Goal: Transaction & Acquisition: Purchase product/service

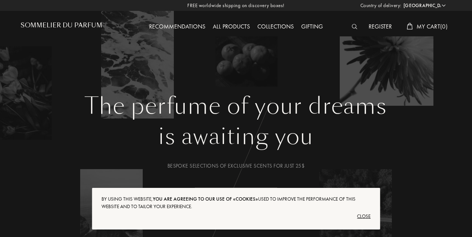
select select "US"
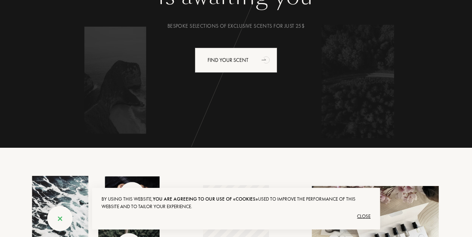
scroll to position [141, 0]
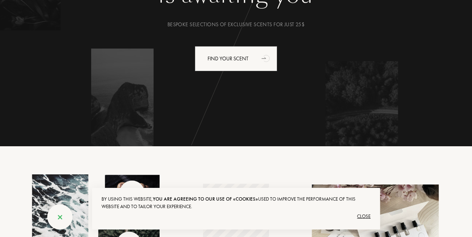
click at [366, 212] on div "Close" at bounding box center [236, 216] width 269 height 12
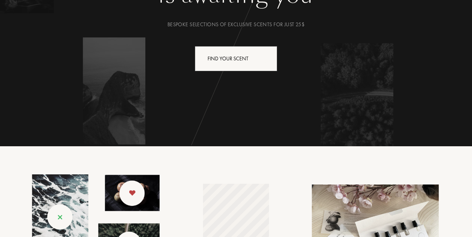
click at [256, 69] on div "Find your scent" at bounding box center [236, 58] width 82 height 25
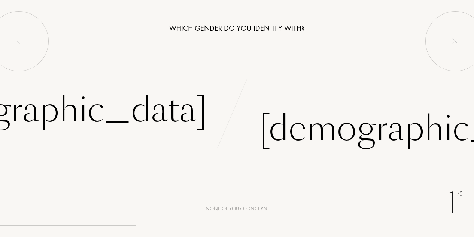
click at [145, 124] on div "Female" at bounding box center [50, 110] width 313 height 51
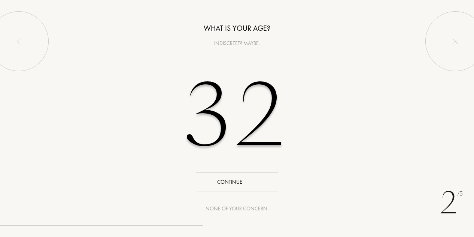
type input "32"
click at [236, 181] on div "Continue" at bounding box center [237, 182] width 82 height 20
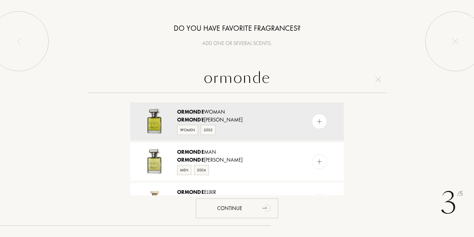
type input "ormonde"
click at [321, 123] on img at bounding box center [319, 121] width 7 height 7
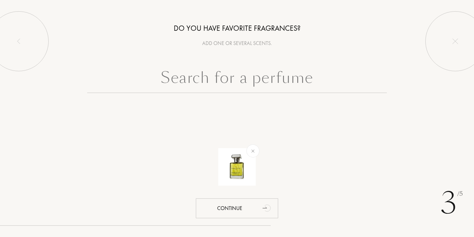
click at [289, 80] on input "text" at bounding box center [237, 79] width 300 height 27
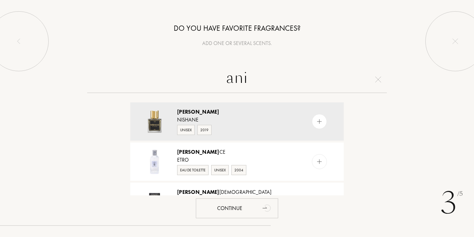
type input "ani"
click at [318, 123] on img at bounding box center [319, 121] width 7 height 7
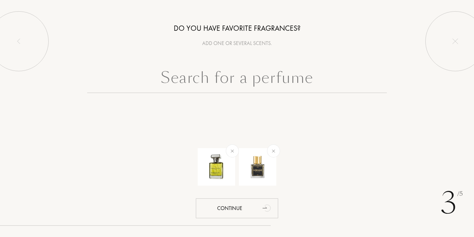
click at [262, 85] on input "text" at bounding box center [237, 79] width 300 height 27
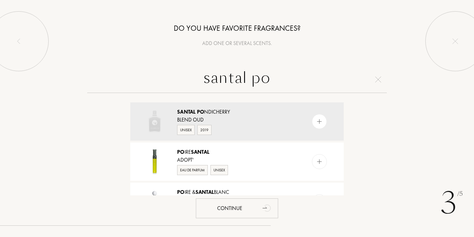
type input "santal po"
click at [316, 120] on img at bounding box center [319, 121] width 7 height 7
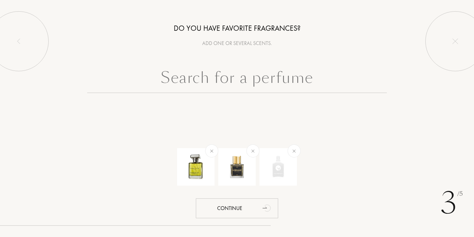
click at [253, 75] on input "text" at bounding box center [237, 79] width 300 height 27
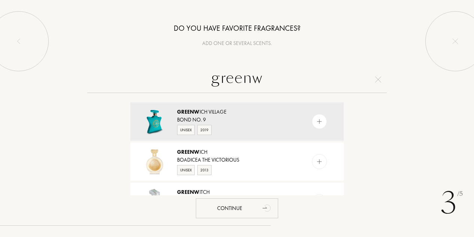
type input "greenw"
click at [319, 121] on img at bounding box center [319, 121] width 7 height 7
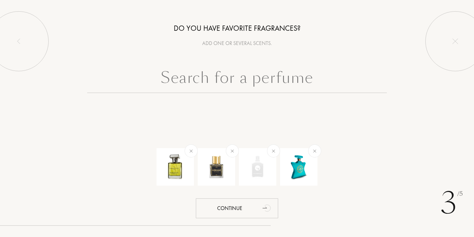
click at [300, 84] on input "text" at bounding box center [237, 79] width 300 height 27
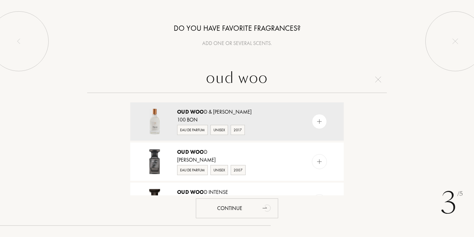
type input "oud woo"
click at [318, 162] on img at bounding box center [319, 161] width 7 height 7
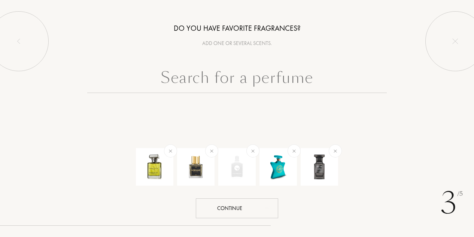
click at [232, 202] on div "Continue" at bounding box center [237, 208] width 82 height 20
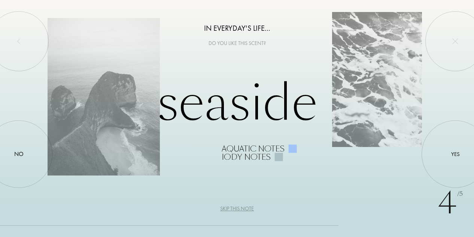
click at [456, 154] on div at bounding box center [456, 154] width 0 height 0
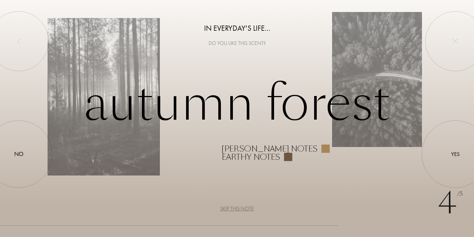
click at [456, 154] on div at bounding box center [456, 154] width 0 height 0
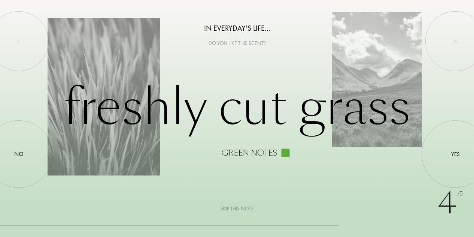
click at [456, 154] on div at bounding box center [456, 154] width 0 height 0
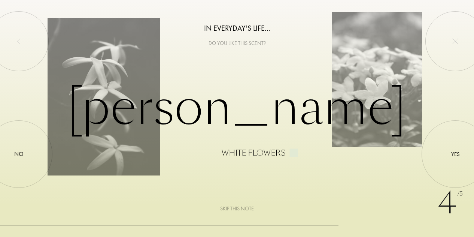
click at [456, 154] on div at bounding box center [456, 154] width 0 height 0
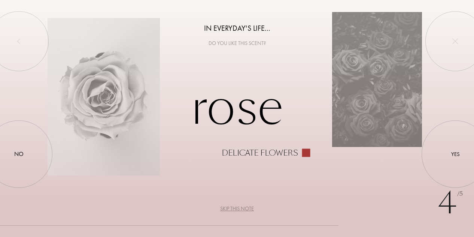
click at [19, 154] on div at bounding box center [19, 154] width 0 height 0
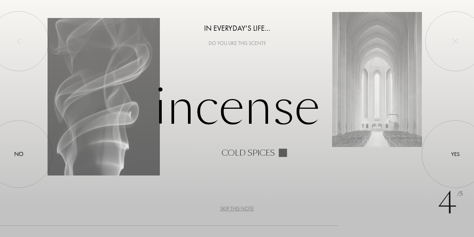
click at [456, 154] on div at bounding box center [456, 154] width 0 height 0
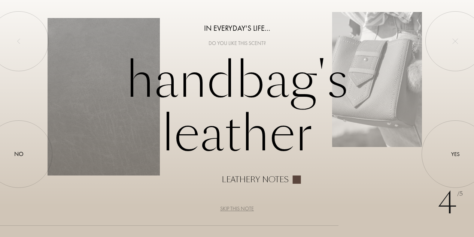
click at [456, 154] on div at bounding box center [456, 154] width 0 height 0
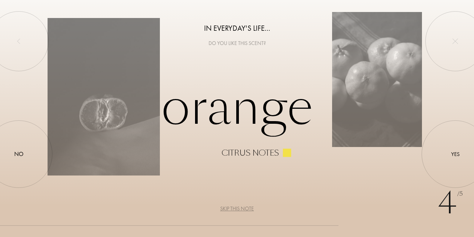
click at [456, 154] on div at bounding box center [456, 154] width 0 height 0
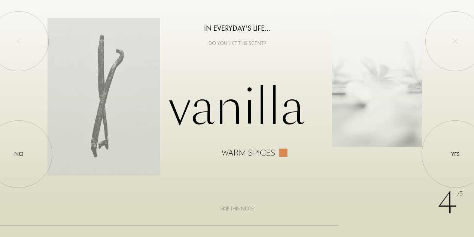
click at [456, 154] on div at bounding box center [456, 154] width 0 height 0
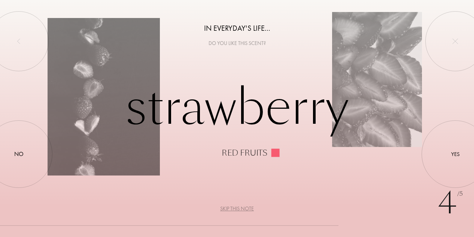
click at [19, 154] on div at bounding box center [19, 154] width 0 height 0
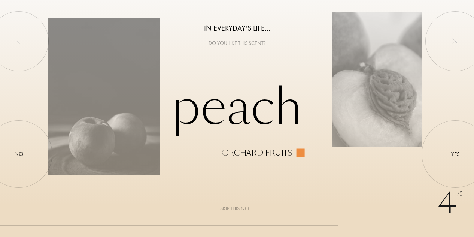
click at [456, 154] on div at bounding box center [456, 154] width 0 height 0
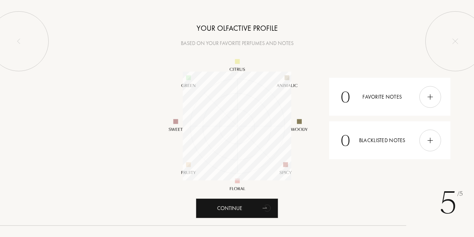
scroll to position [109, 109]
click at [437, 102] on div at bounding box center [431, 97] width 22 height 22
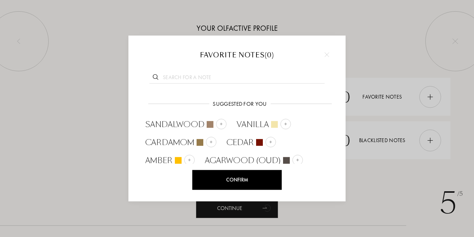
click at [271, 143] on img at bounding box center [271, 142] width 4 height 4
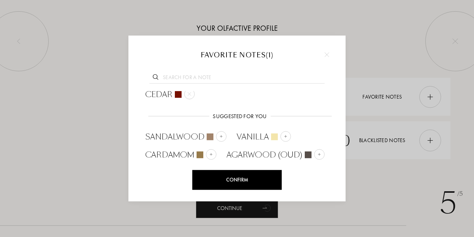
scroll to position [2, 0]
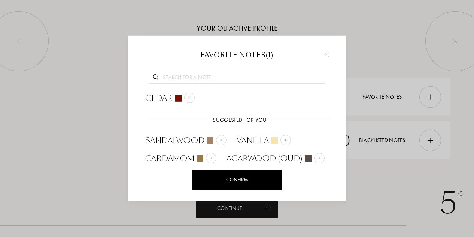
click at [284, 139] on img at bounding box center [286, 140] width 4 height 4
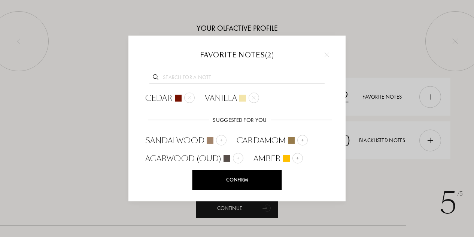
click at [221, 140] on img at bounding box center [222, 140] width 4 height 4
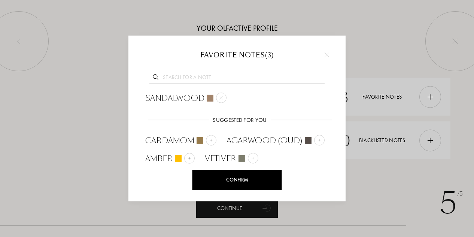
scroll to position [0, 0]
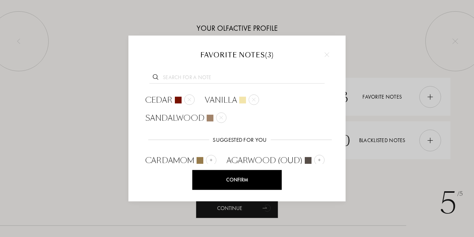
click at [210, 161] on img at bounding box center [211, 160] width 4 height 4
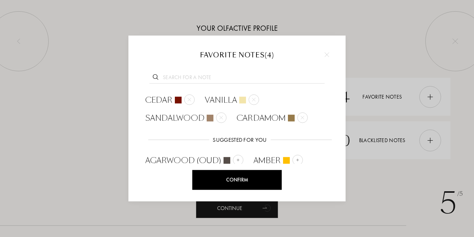
click at [217, 76] on input "text" at bounding box center [236, 78] width 175 height 10
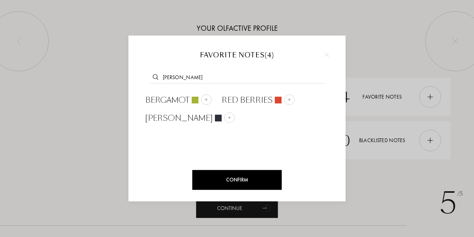
type input "berg"
click at [209, 97] on div at bounding box center [206, 99] width 10 height 10
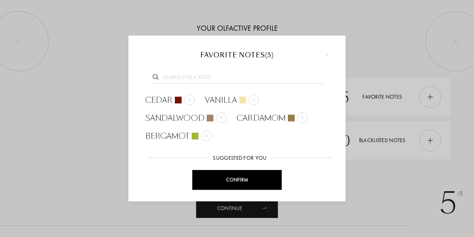
click at [231, 176] on div "Confirm" at bounding box center [238, 180] width 90 height 20
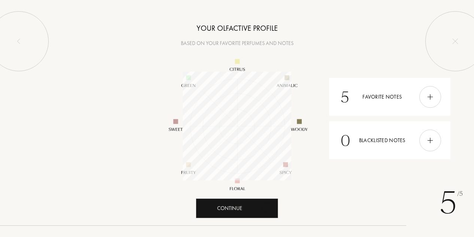
click at [234, 213] on div "Continue" at bounding box center [237, 208] width 82 height 20
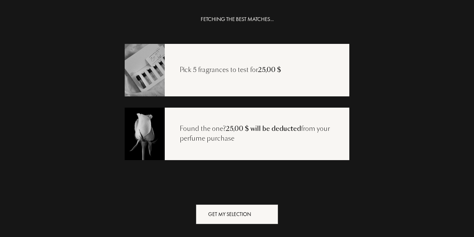
click at [244, 212] on div "Get my selection" at bounding box center [237, 214] width 82 height 20
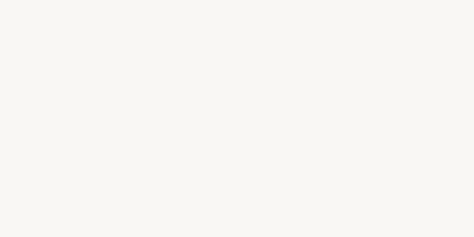
select select "US"
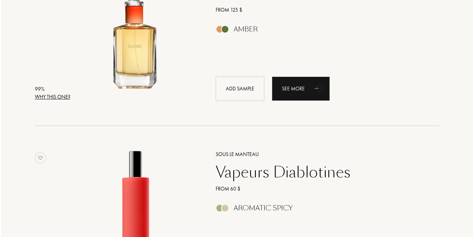
scroll to position [172, 0]
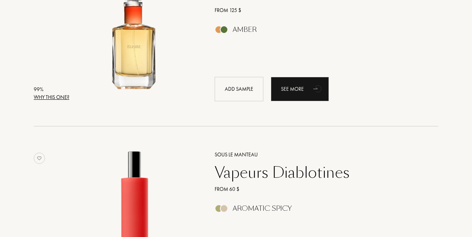
click at [52, 96] on div "Why this one?" at bounding box center [52, 97] width 36 height 8
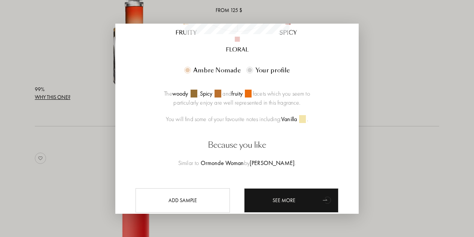
scroll to position [206, 0]
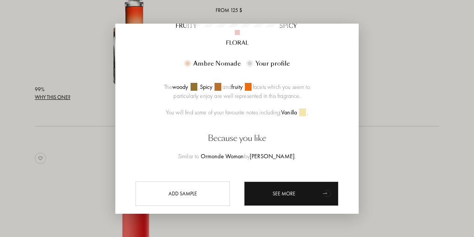
click at [401, 83] on div at bounding box center [237, 118] width 474 height 237
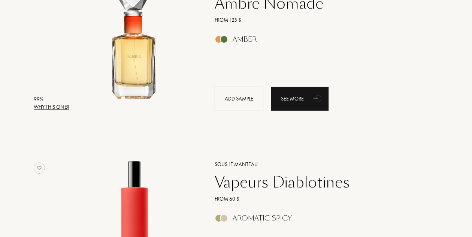
scroll to position [163, 0]
click at [253, 94] on div "Add sample" at bounding box center [239, 98] width 49 height 24
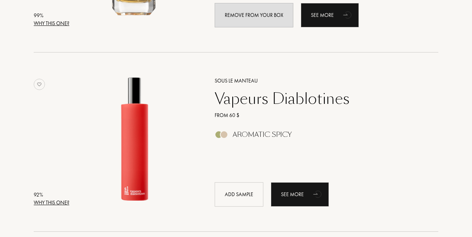
scroll to position [247, 0]
click at [226, 200] on div "Add sample" at bounding box center [239, 194] width 49 height 24
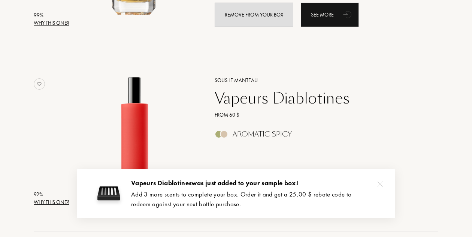
click at [381, 183] on img at bounding box center [380, 183] width 5 height 5
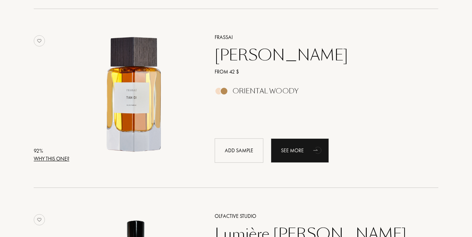
scroll to position [469, 0]
click at [227, 149] on div "Add sample" at bounding box center [239, 150] width 49 height 24
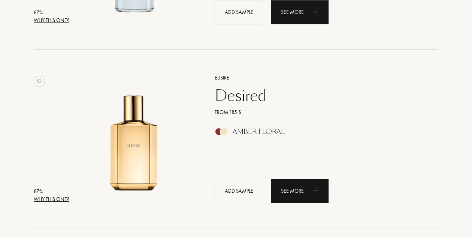
scroll to position [1151, 0]
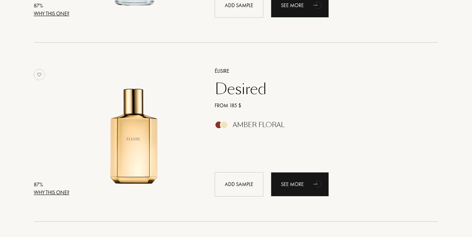
click at [230, 191] on div "Add sample" at bounding box center [239, 184] width 49 height 24
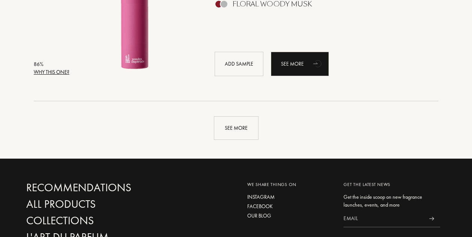
scroll to position [1809, 0]
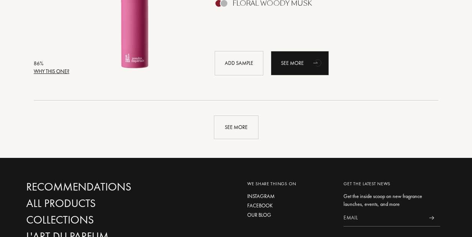
click at [243, 126] on div "See more" at bounding box center [236, 127] width 45 height 24
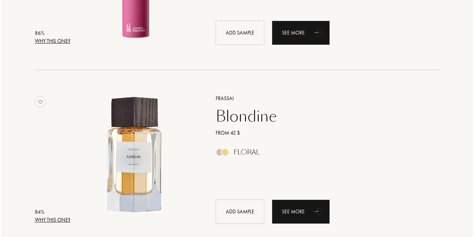
scroll to position [1839, 0]
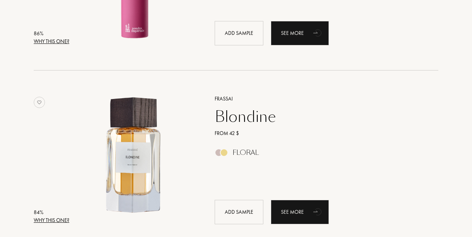
click at [248, 212] on div "Add sample" at bounding box center [239, 212] width 49 height 24
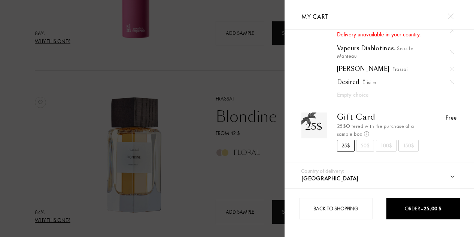
scroll to position [56, 0]
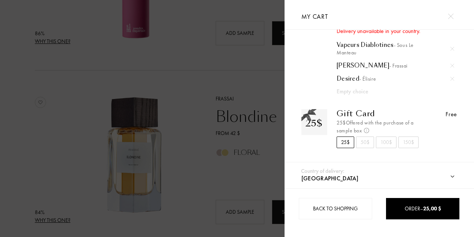
click at [356, 180] on select "Afghanistan Albania Algeria Andorra Angola Anguilla Antartica Antigua and Barbu…" at bounding box center [387, 178] width 175 height 19
select select "CA"
click at [300, 169] on select "Afghanistan Albania Algeria Andorra Angola Anguilla Antartica Antigua and Barbu…" at bounding box center [387, 178] width 175 height 19
select select "CA"
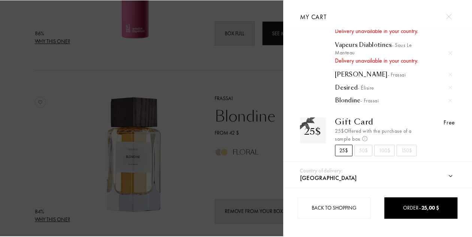
scroll to position [64, 0]
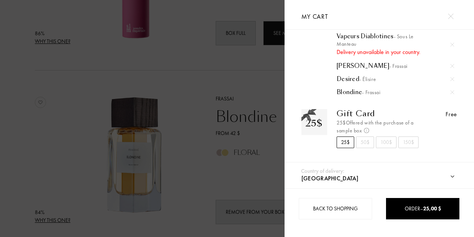
click at [416, 209] on div "Order – 25,00 $" at bounding box center [423, 209] width 73 height 8
click at [421, 206] on div "Order – 25,00 $" at bounding box center [423, 209] width 73 height 8
click at [220, 173] on div at bounding box center [142, 118] width 285 height 237
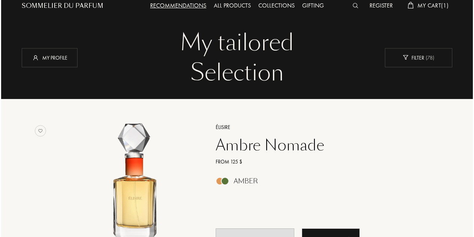
scroll to position [0, 0]
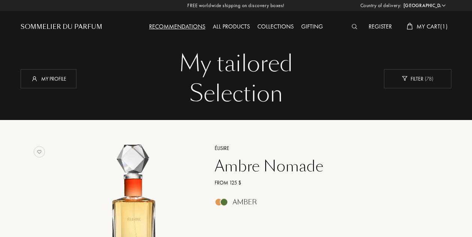
click at [423, 25] on span "My Cart ( 1 )" at bounding box center [432, 26] width 31 height 8
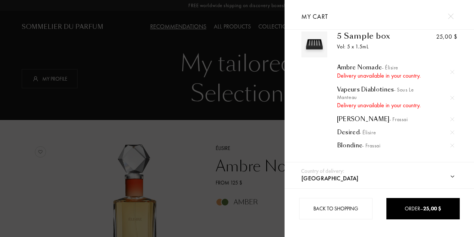
scroll to position [8, 0]
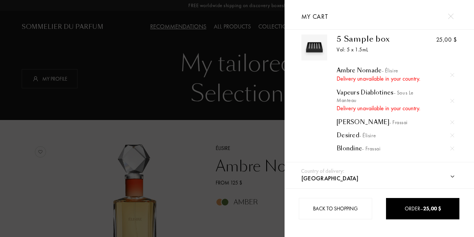
click at [451, 73] on img at bounding box center [453, 75] width 4 height 4
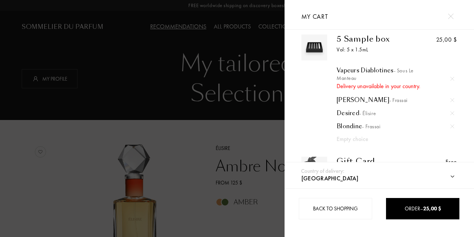
click at [451, 100] on img at bounding box center [453, 100] width 4 height 4
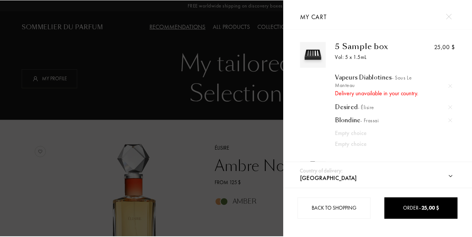
scroll to position [1, 0]
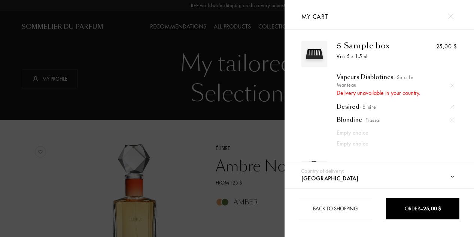
click at [451, 83] on div at bounding box center [452, 85] width 11 height 11
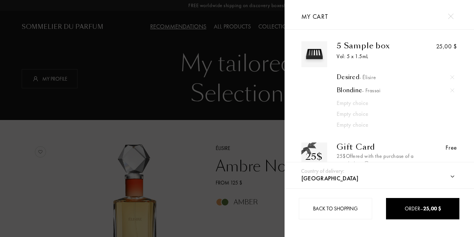
click at [453, 19] on div at bounding box center [450, 16] width 13 height 13
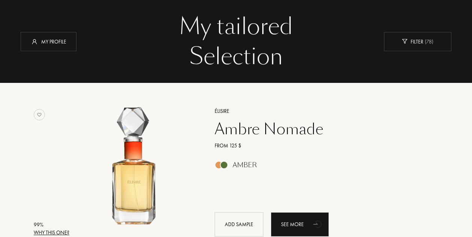
scroll to position [0, 0]
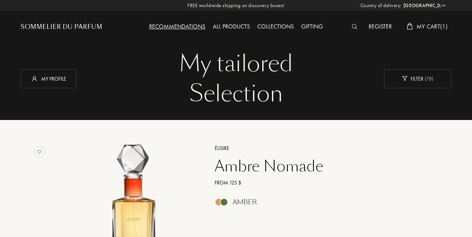
click at [432, 30] on div "My Cart ( 1 )" at bounding box center [427, 27] width 48 height 10
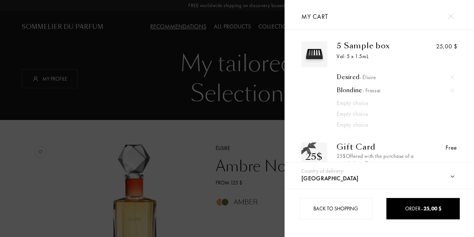
click at [453, 16] on img at bounding box center [451, 16] width 6 height 6
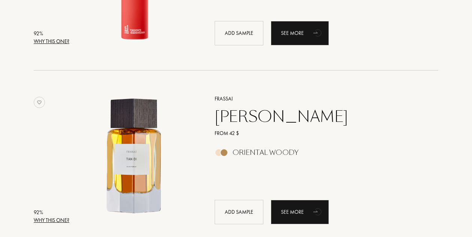
scroll to position [408, 0]
click at [241, 201] on div "Add sample" at bounding box center [239, 211] width 49 height 24
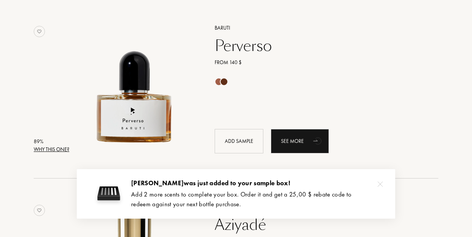
scroll to position [836, 0]
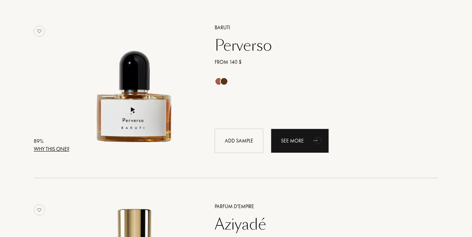
click at [247, 141] on div "Add sample" at bounding box center [239, 141] width 49 height 24
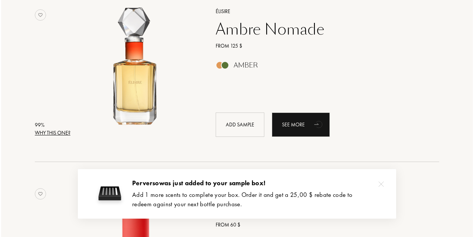
scroll to position [0, 0]
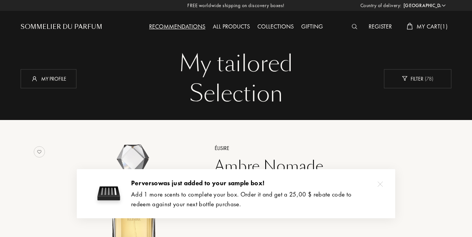
click at [427, 27] on span "My Cart ( 1 )" at bounding box center [432, 26] width 31 height 8
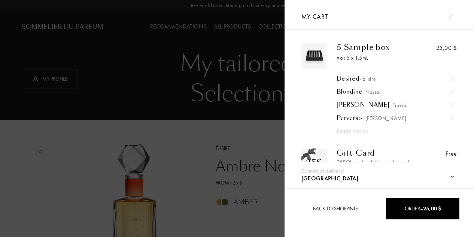
click at [250, 146] on div at bounding box center [142, 118] width 285 height 237
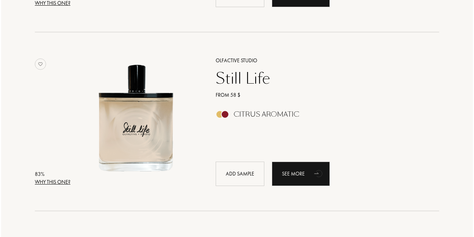
scroll to position [2951, 0]
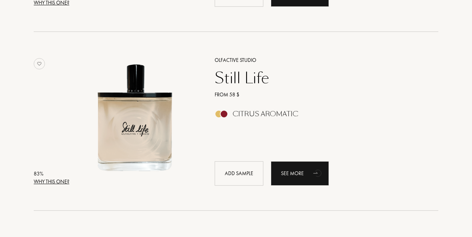
click at [232, 168] on div "Add sample" at bounding box center [239, 173] width 49 height 24
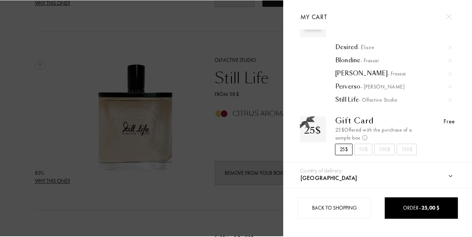
scroll to position [0, 0]
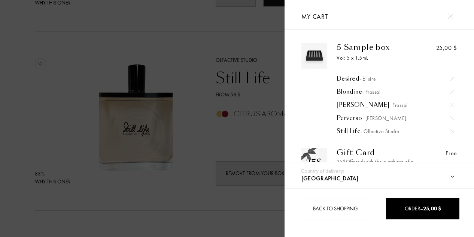
drag, startPoint x: 409, startPoint y: 204, endPoint x: 424, endPoint y: 207, distance: 14.9
click at [424, 207] on span "Order – 25,00 $" at bounding box center [423, 208] width 36 height 7
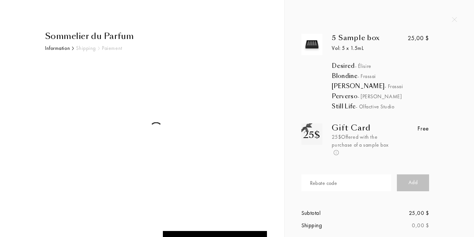
select select "CA"
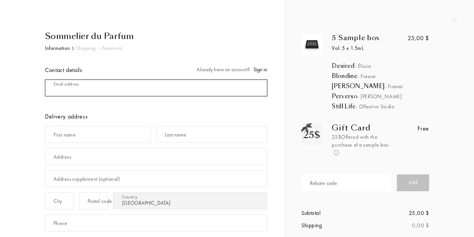
click at [191, 87] on input "mail" at bounding box center [156, 87] width 223 height 17
type input "jenn.smith.yt@gmail.com"
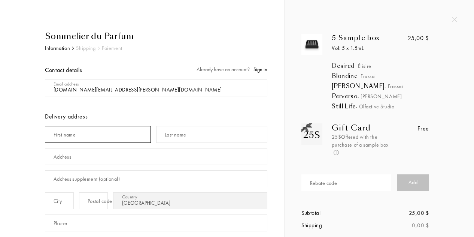
type input "Jenn"
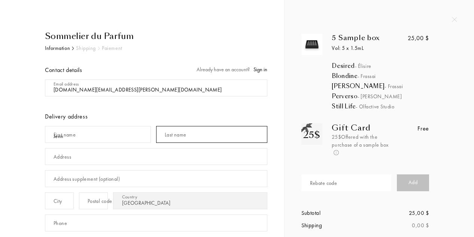
type input "Smith"
type input "707 Wheeler Street"
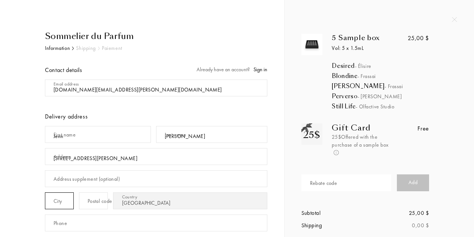
type input "Whitehorse"
type input "y1a2p6"
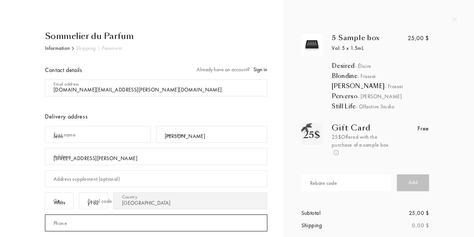
type input "8676873234"
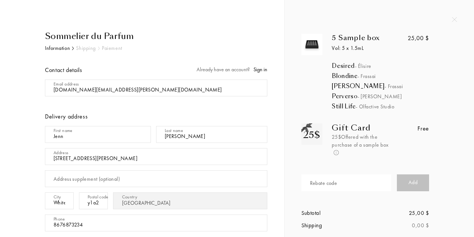
click at [138, 160] on input "707 Wheeler Street" at bounding box center [156, 156] width 223 height 17
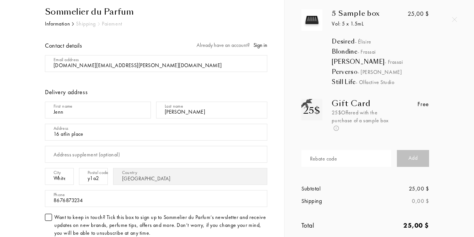
scroll to position [28, 0]
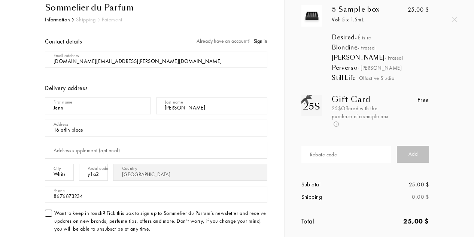
type input "16 atlin place"
click at [108, 172] on input "y1a2p6" at bounding box center [93, 172] width 29 height 17
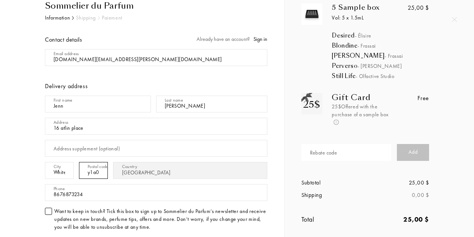
scroll to position [31, 0]
type input "y1a0k8"
click at [95, 131] on input "16 atlin place" at bounding box center [156, 125] width 223 height 17
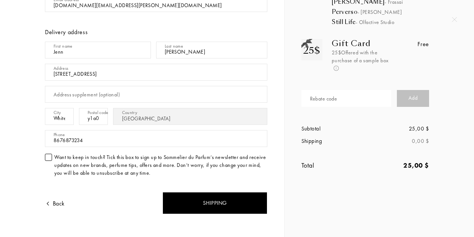
scroll to position [86, 0]
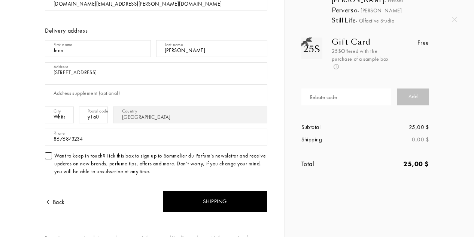
type input "[STREET_ADDRESS]"
click at [197, 198] on div "Shipping" at bounding box center [215, 201] width 105 height 22
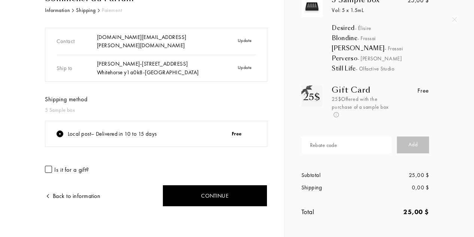
scroll to position [39, 0]
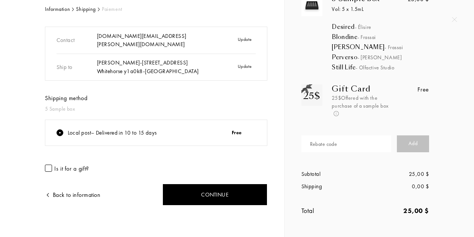
click at [181, 198] on div "Continue" at bounding box center [215, 195] width 105 height 22
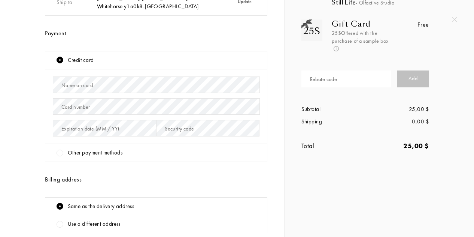
scroll to position [103, 0]
drag, startPoint x: 428, startPoint y: 147, endPoint x: 404, endPoint y: 148, distance: 24.0
click at [404, 148] on div "25,00 $" at bounding box center [397, 146] width 64 height 10
drag, startPoint x: 404, startPoint y: 148, endPoint x: 432, endPoint y: 145, distance: 28.7
click at [432, 145] on div "Total 25,00 $" at bounding box center [365, 150] width 139 height 33
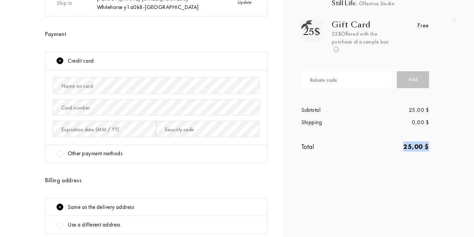
copy div "25,00 $"
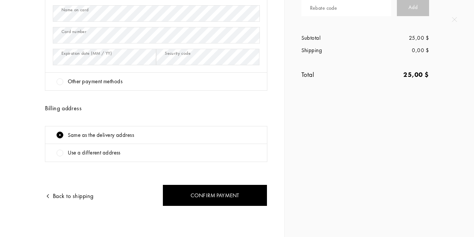
scroll to position [175, 0]
click at [201, 190] on div "Confirm payment" at bounding box center [215, 195] width 105 height 22
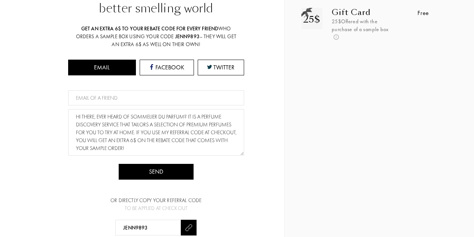
scroll to position [118, 0]
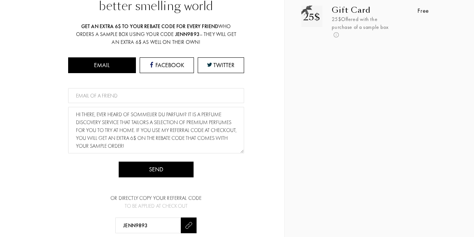
click at [211, 101] on input at bounding box center [156, 95] width 176 height 15
type input "[PERSON_NAME][EMAIL_ADDRESS][DOMAIN_NAME]"
click at [166, 163] on div "Send" at bounding box center [156, 169] width 75 height 16
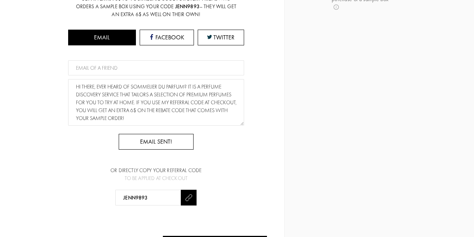
scroll to position [155, 0]
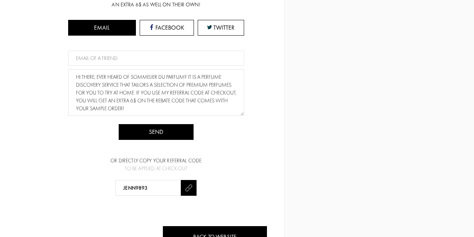
click at [188, 192] on div at bounding box center [189, 188] width 16 height 16
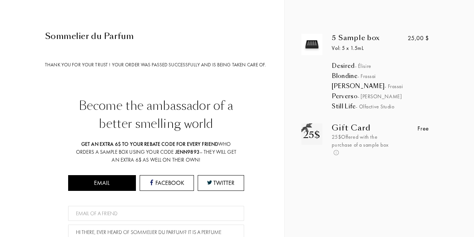
scroll to position [183, 0]
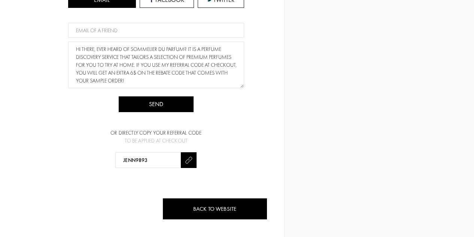
click at [238, 206] on div "Back to website" at bounding box center [215, 209] width 105 height 22
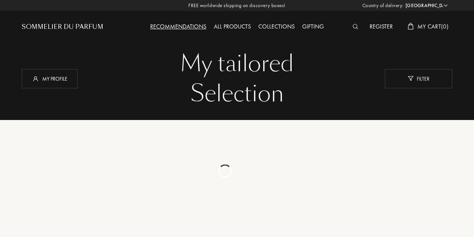
select select "CA"
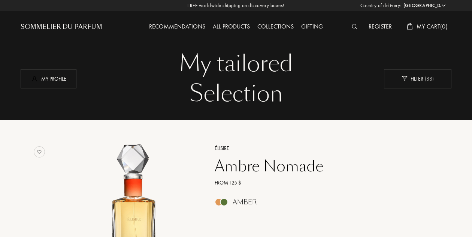
click at [49, 87] on div "My profile" at bounding box center [49, 78] width 56 height 19
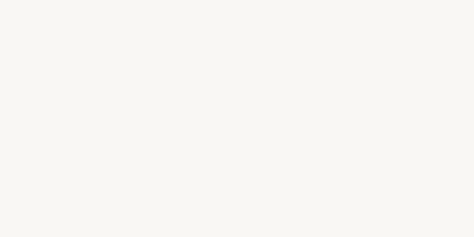
select select "CA"
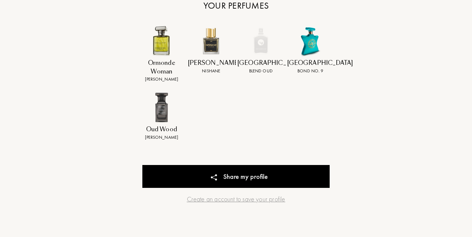
scroll to position [329, 0]
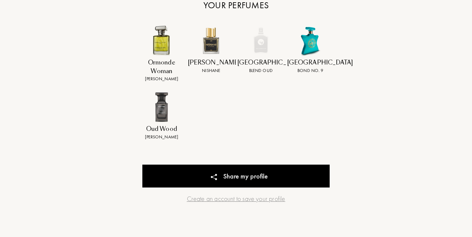
click at [220, 200] on div "Create an account to save your profile" at bounding box center [235, 198] width 187 height 10
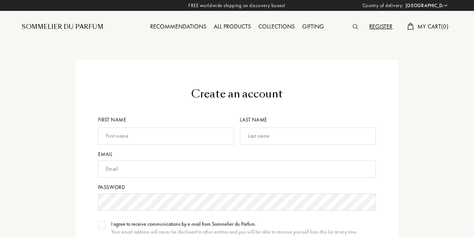
select select "CA"
click at [224, 143] on input "text" at bounding box center [165, 135] width 136 height 17
type input "Jenn"
type input "[PERSON_NAME]"
type input "[DOMAIN_NAME][EMAIL_ADDRESS][PERSON_NAME][DOMAIN_NAME]"
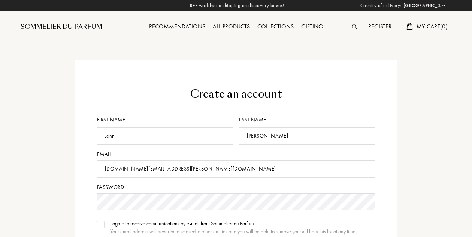
scroll to position [136, 0]
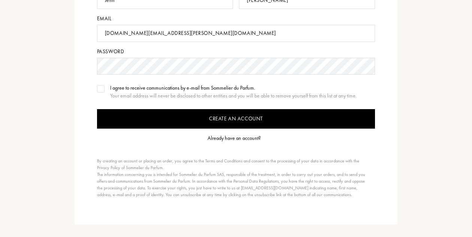
click at [282, 111] on input "Create an account" at bounding box center [236, 118] width 278 height 19
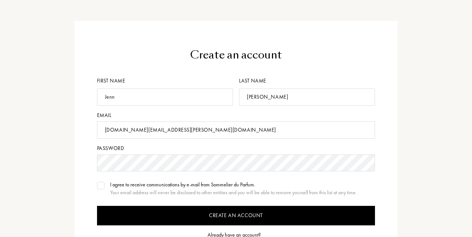
scroll to position [0, 0]
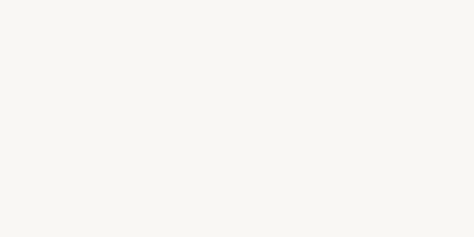
select select "CA"
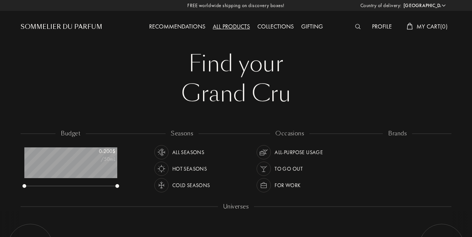
scroll to position [37, 93]
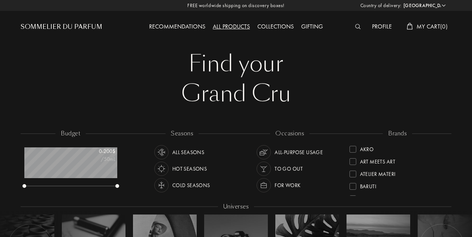
click at [380, 23] on div "Profile" at bounding box center [381, 27] width 27 height 10
click at [177, 24] on div "Recommendations" at bounding box center [177, 27] width 64 height 10
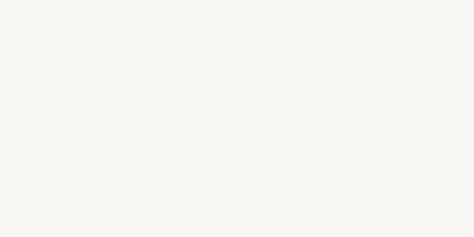
select select "CA"
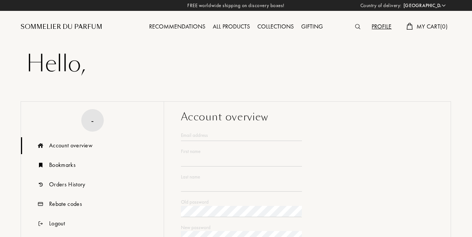
type input "Jenn"
type input "Smith"
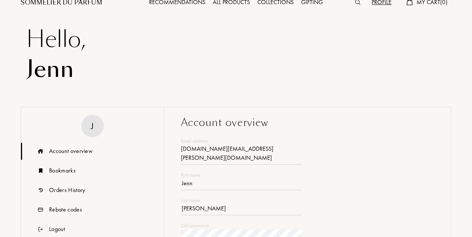
scroll to position [29, 0]
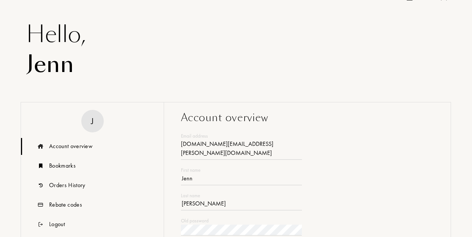
type input "jenn.smith.yt@gmail.com"
click at [56, 184] on div "Orders History" at bounding box center [67, 185] width 36 height 9
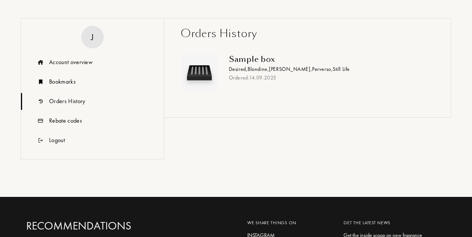
scroll to position [114, 0]
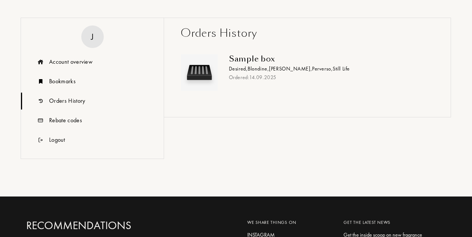
click at [73, 118] on div "Rebate codes" at bounding box center [65, 120] width 33 height 9
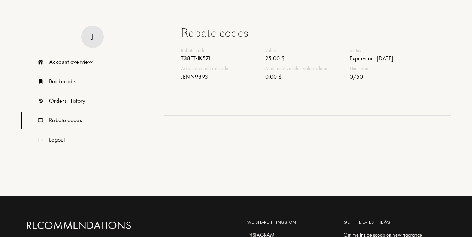
click at [190, 59] on div "T38FT-IK5ZI" at bounding box center [223, 59] width 84 height 11
copy div "T38FT-IK5ZI"
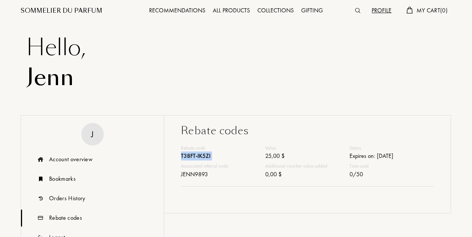
scroll to position [0, 0]
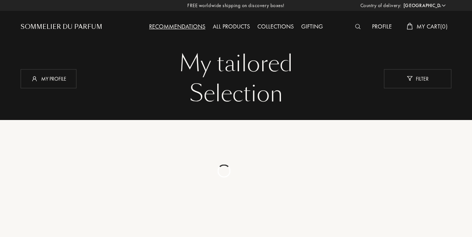
select select "CA"
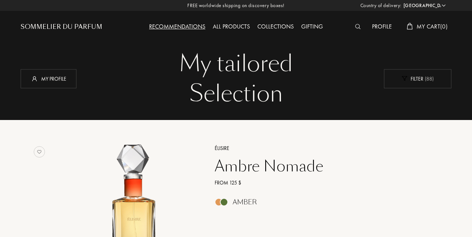
click at [393, 87] on div "Filter ( 88 )" at bounding box center [417, 78] width 67 height 19
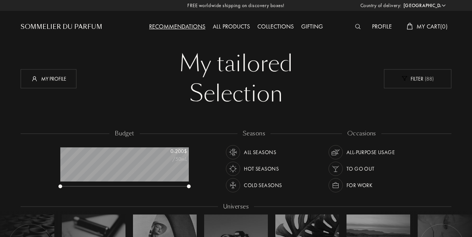
scroll to position [37, 129]
click at [375, 31] on div "Profile" at bounding box center [381, 27] width 27 height 10
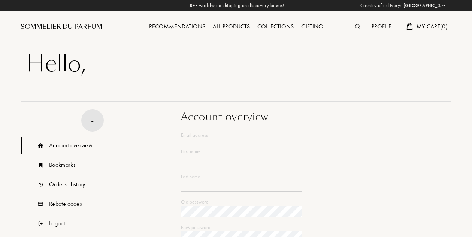
select select "CA"
type input "Jenn"
type input "[PERSON_NAME]"
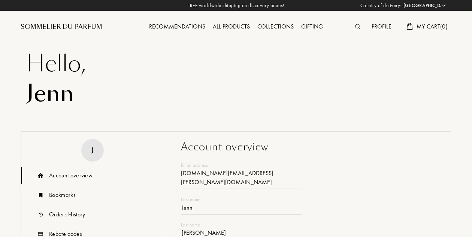
type input "[DOMAIN_NAME][EMAIL_ADDRESS][PERSON_NAME][DOMAIN_NAME]"
click at [62, 28] on div "Sommelier du Parfum" at bounding box center [62, 26] width 82 height 9
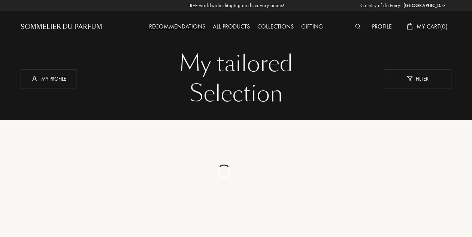
select select "CA"
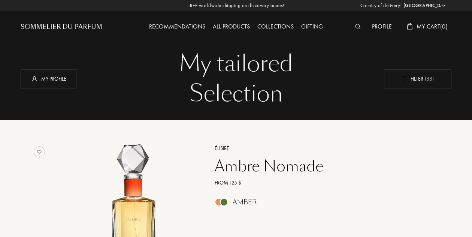
click at [396, 81] on div "Filter ( 88 )" at bounding box center [417, 78] width 67 height 19
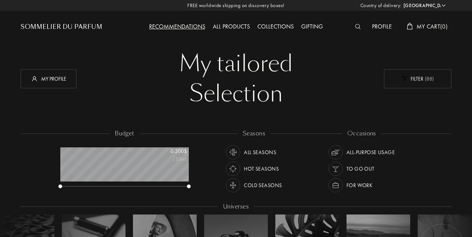
scroll to position [37, 129]
click at [420, 77] on div "Filter ( 88 )" at bounding box center [417, 78] width 67 height 19
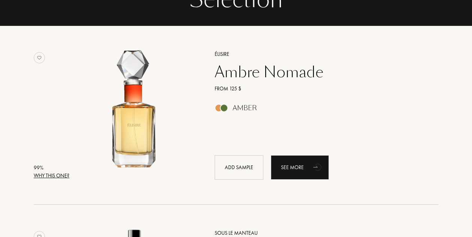
scroll to position [0, 0]
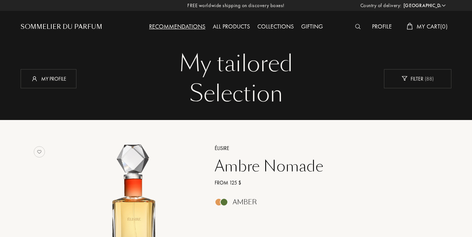
click at [236, 25] on div "All products" at bounding box center [231, 27] width 45 height 10
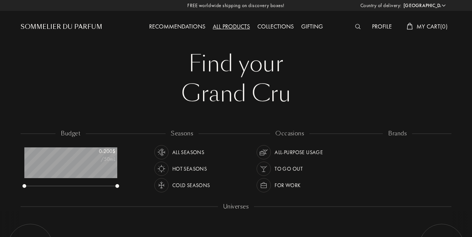
select select "CA"
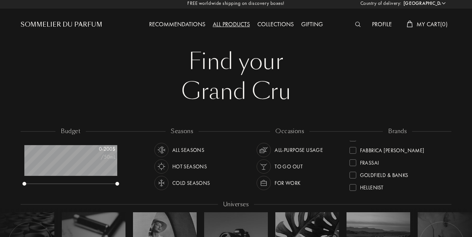
scroll to position [98, 0]
click at [357, 172] on div "Goldfield & Banks" at bounding box center [379, 171] width 59 height 10
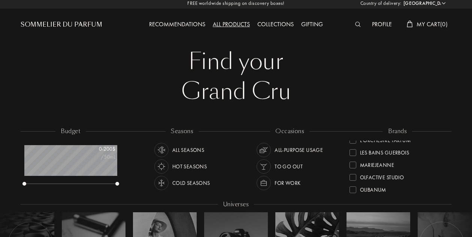
scroll to position [194, 0]
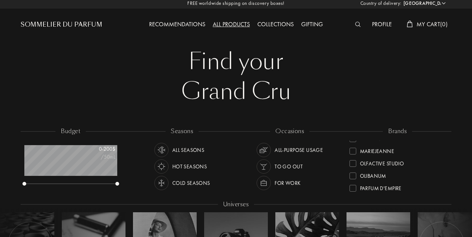
click at [355, 167] on div "Olfactive Studio" at bounding box center [377, 162] width 55 height 10
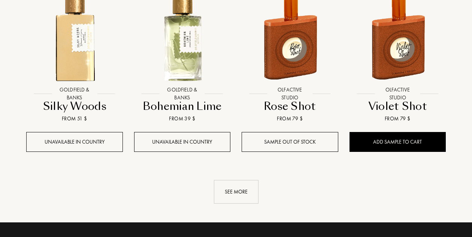
scroll to position [733, 0]
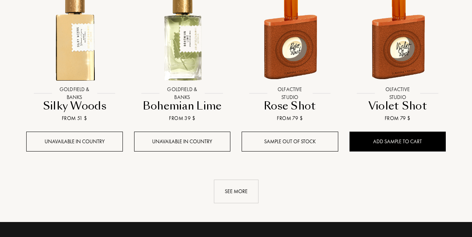
click at [232, 196] on div "See more" at bounding box center [236, 191] width 45 height 24
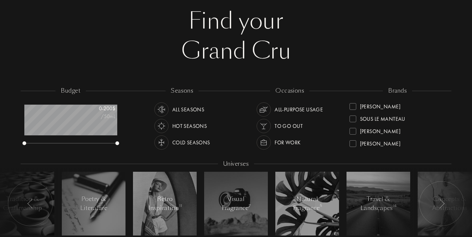
scroll to position [0, 0]
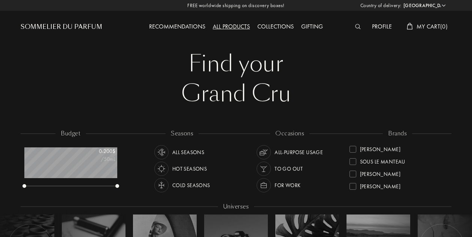
click at [242, 27] on div "All products" at bounding box center [231, 27] width 45 height 10
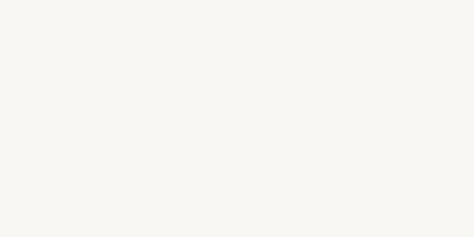
select select "CA"
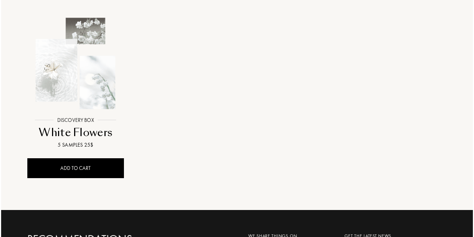
scroll to position [126, 0]
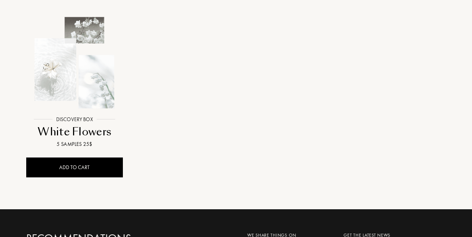
click at [86, 135] on div "White Flowers" at bounding box center [74, 131] width 91 height 15
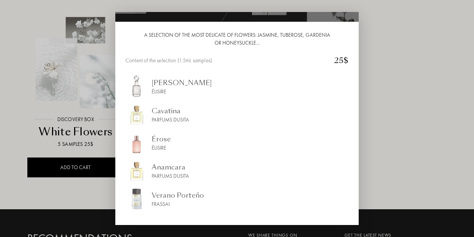
scroll to position [98, 0]
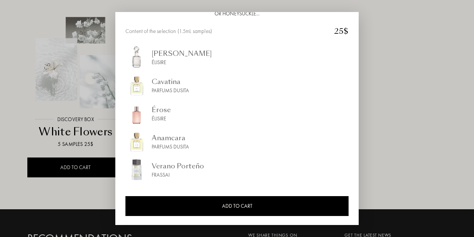
click at [428, 106] on div at bounding box center [237, 118] width 474 height 237
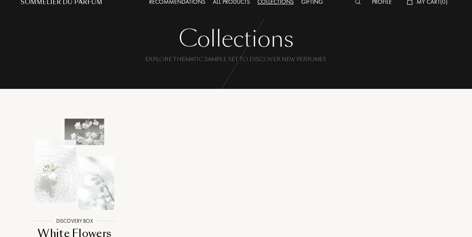
scroll to position [0, 0]
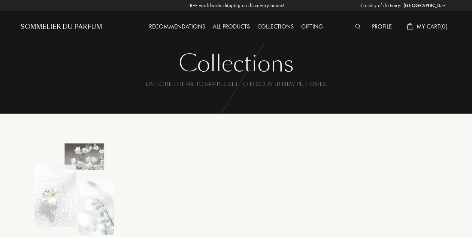
click at [62, 27] on div "Sommelier du Parfum" at bounding box center [62, 26] width 82 height 9
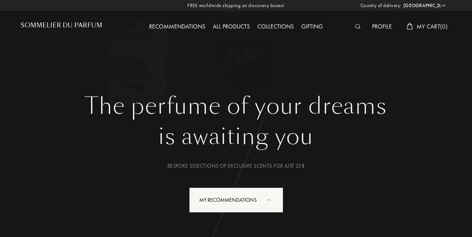
select select "CA"
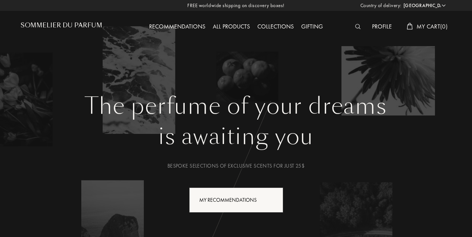
click at [258, 198] on div "My Recommendations" at bounding box center [236, 199] width 94 height 25
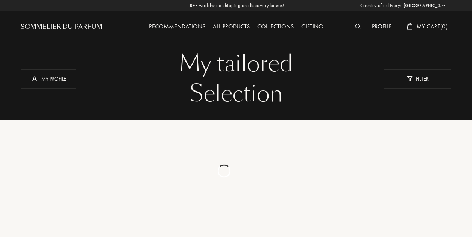
select select "CA"
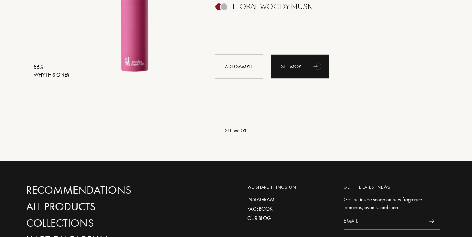
scroll to position [1716, 0]
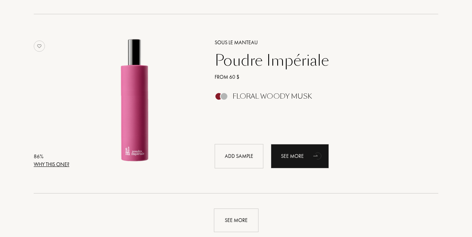
click at [239, 225] on div "See more" at bounding box center [236, 220] width 45 height 24
click at [233, 152] on div "Add sample" at bounding box center [239, 156] width 49 height 24
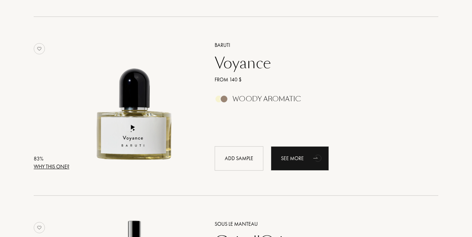
scroll to position [2608, 0]
click at [238, 154] on div "Add sample" at bounding box center [239, 158] width 49 height 24
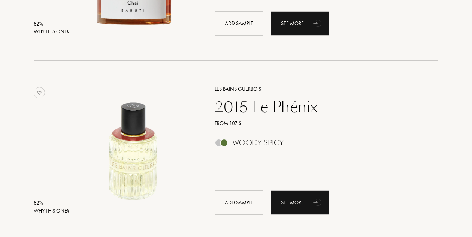
scroll to position [3459, 0]
click at [229, 209] on div "Add sample" at bounding box center [239, 202] width 49 height 24
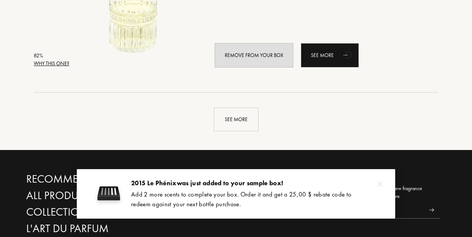
scroll to position [3606, 0]
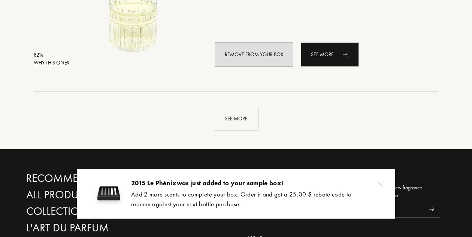
click at [241, 120] on div "See more" at bounding box center [236, 119] width 45 height 24
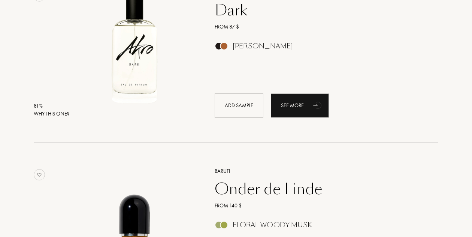
scroll to position [3736, 0]
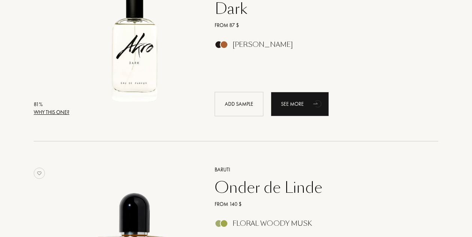
click at [237, 106] on div "Add sample" at bounding box center [239, 104] width 49 height 24
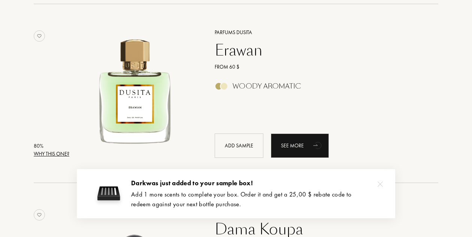
scroll to position [4058, 0]
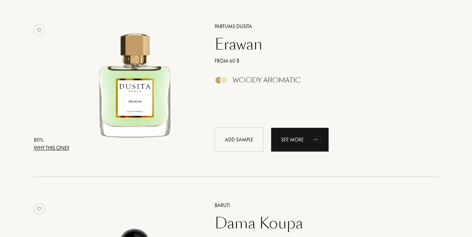
click at [243, 141] on div "Add sample" at bounding box center [239, 139] width 49 height 24
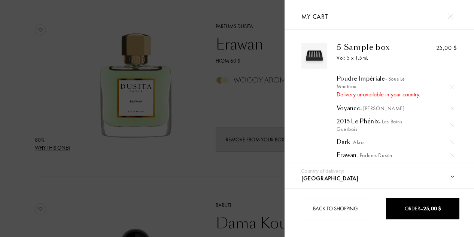
click at [452, 86] on img at bounding box center [453, 87] width 4 height 4
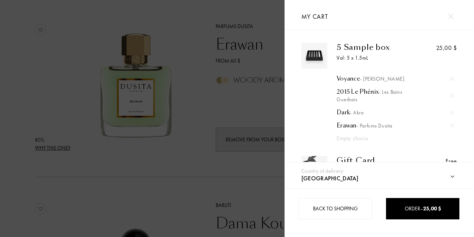
click at [254, 192] on div at bounding box center [142, 118] width 285 height 237
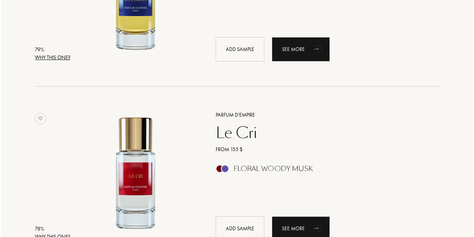
scroll to position [4505, 0]
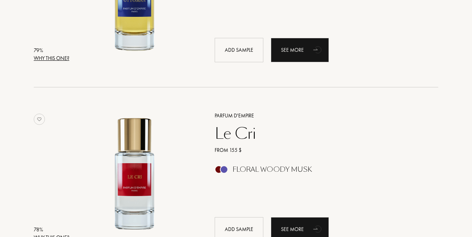
click at [237, 230] on div "Add sample" at bounding box center [239, 229] width 49 height 24
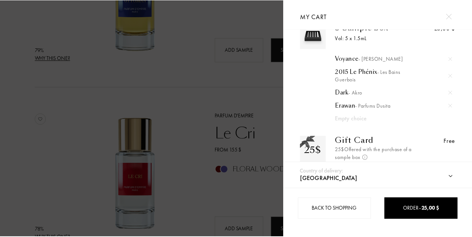
scroll to position [19, 0]
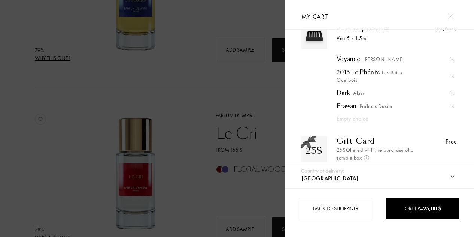
click at [251, 109] on div at bounding box center [142, 118] width 285 height 237
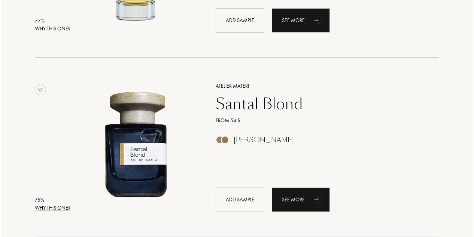
scroll to position [4896, 0]
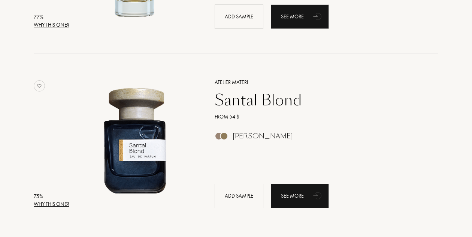
click at [230, 203] on div "Add sample" at bounding box center [239, 196] width 49 height 24
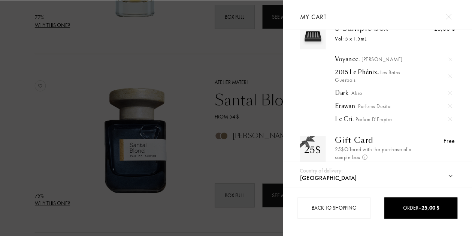
scroll to position [46, 0]
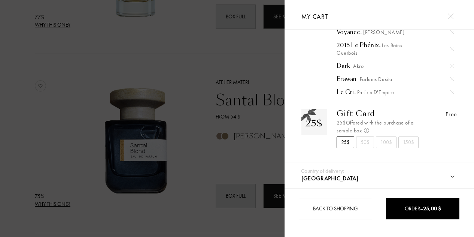
click at [407, 206] on span "Order – 25,00 $" at bounding box center [423, 208] width 36 height 7
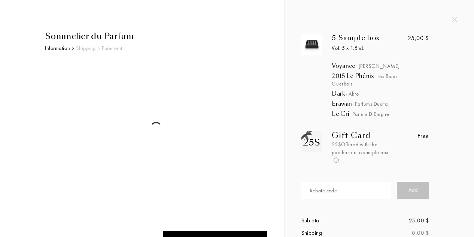
scroll to position [48, 0]
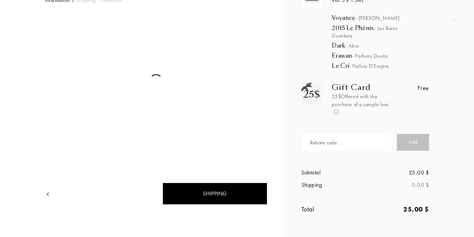
select select "CA"
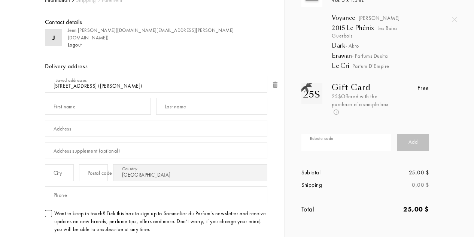
click at [342, 140] on input "text" at bounding box center [347, 142] width 90 height 17
paste input "T38FT-IK5ZI"
type input "T38FT-IK5ZI"
click at [419, 140] on div "Add" at bounding box center [413, 142] width 32 height 17
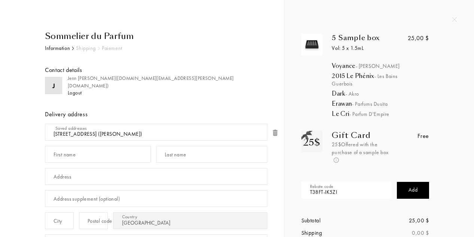
scroll to position [0, 0]
click at [453, 21] on img at bounding box center [454, 19] width 5 height 5
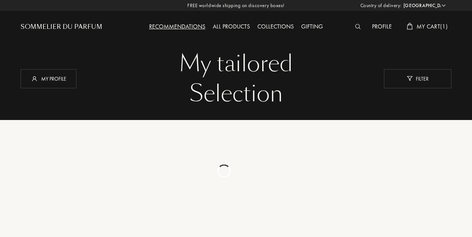
select select "CA"
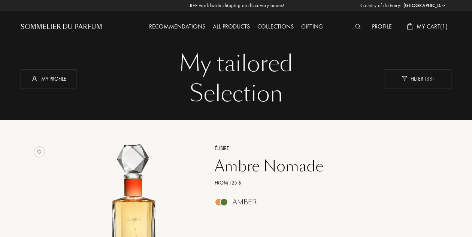
click at [435, 30] on span "My Cart ( 1 )" at bounding box center [432, 26] width 31 height 8
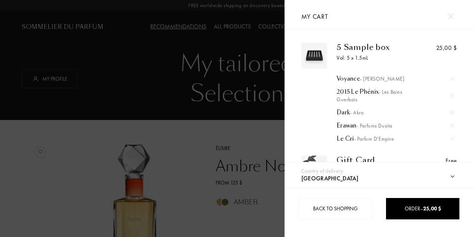
click at [453, 18] on img at bounding box center [451, 16] width 6 height 6
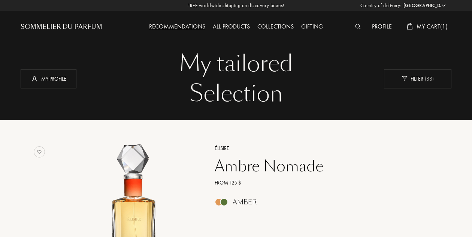
click at [226, 24] on div "All products" at bounding box center [231, 27] width 45 height 10
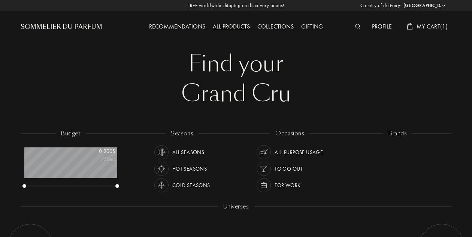
select select "CA"
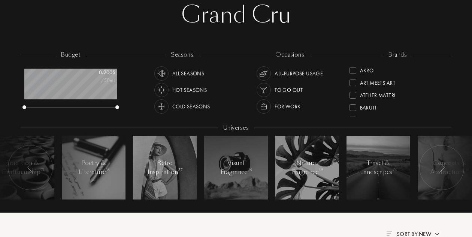
click at [357, 69] on div "Akro" at bounding box center [362, 69] width 24 height 10
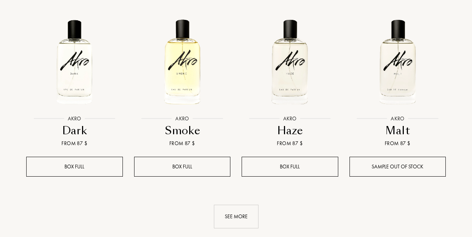
scroll to position [749, 0]
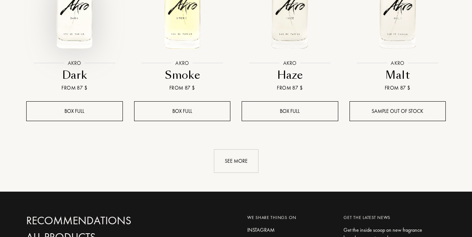
click at [78, 58] on div at bounding box center [75, 12] width 108 height 124
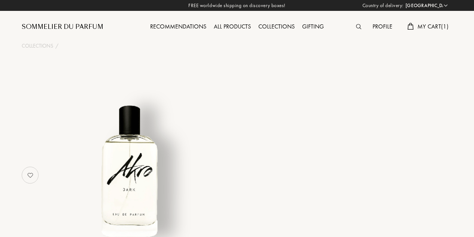
select select "CA"
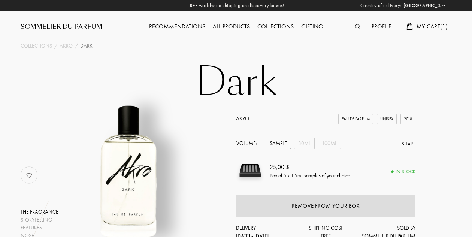
click at [436, 26] on span "My Cart ( 1 )" at bounding box center [432, 26] width 31 height 8
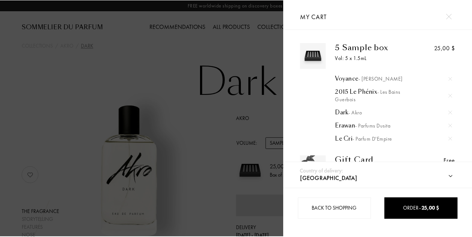
scroll to position [46, 0]
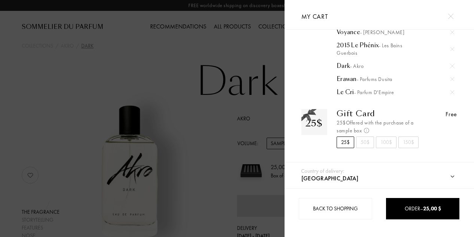
click at [411, 207] on span "Order – 25,00 $" at bounding box center [423, 208] width 36 height 7
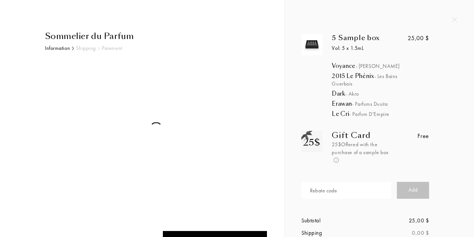
select select "CA"
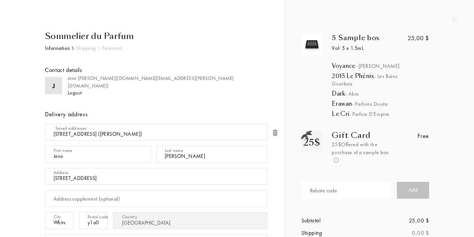
click at [369, 189] on input "text" at bounding box center [347, 190] width 90 height 17
type input "T38FT-IK5ZI"
click at [404, 192] on div "Add" at bounding box center [413, 190] width 32 height 17
